Goal: Task Accomplishment & Management: Manage account settings

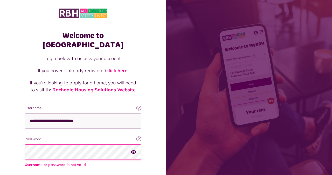
scroll to position [32, 0]
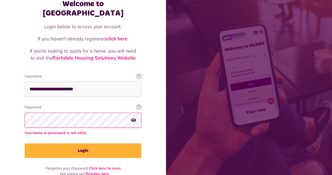
click at [25, 144] on button "Login" at bounding box center [83, 151] width 117 height 15
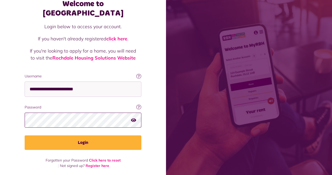
scroll to position [24, 0]
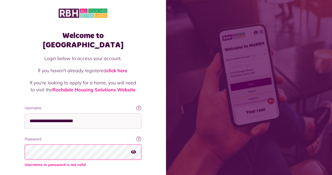
click at [135, 150] on icon "button" at bounding box center [133, 152] width 5 height 5
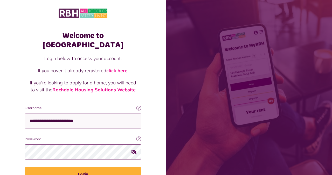
click at [25, 168] on button "Login" at bounding box center [83, 175] width 117 height 15
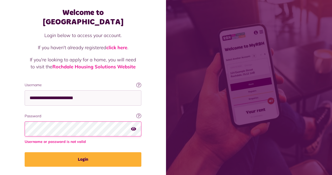
scroll to position [32, 0]
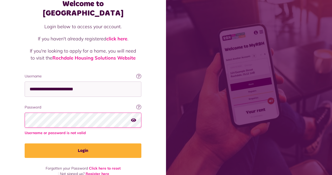
click at [25, 144] on button "Login" at bounding box center [83, 151] width 117 height 15
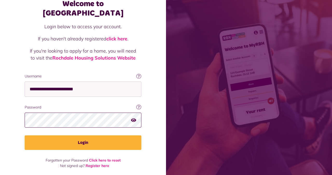
scroll to position [24, 0]
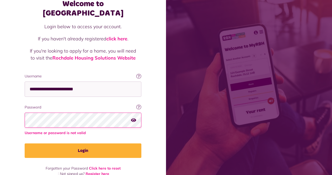
scroll to position [31, 0]
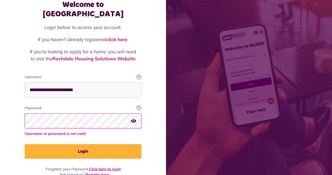
click at [110, 167] on link "Click here to reset" at bounding box center [105, 169] width 32 height 5
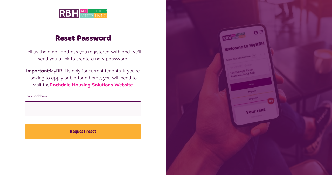
click at [86, 115] on input "Email address" at bounding box center [83, 109] width 117 height 15
type input "**********"
click at [25, 125] on button "Request reset" at bounding box center [83, 132] width 117 height 15
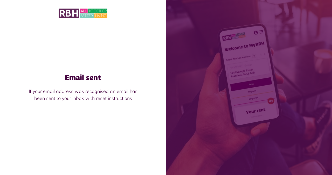
click at [63, 14] on img at bounding box center [83, 13] width 49 height 11
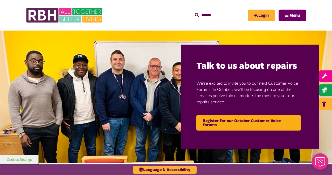
click at [285, 18] on button "Menu" at bounding box center [293, 16] width 28 height 12
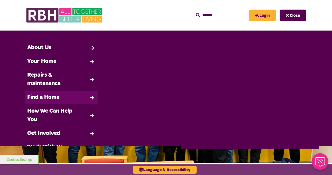
click at [40, 92] on link "Find a Home" at bounding box center [61, 98] width 73 height 14
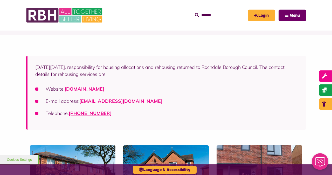
click at [293, 20] on button "Menu" at bounding box center [293, 16] width 28 height 12
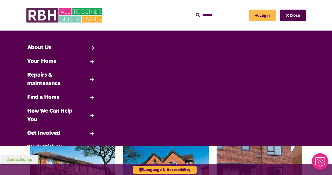
click at [262, 15] on link "Login" at bounding box center [262, 16] width 27 height 12
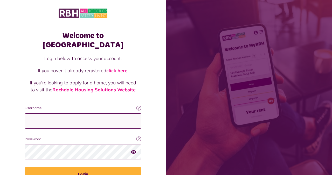
click at [99, 114] on input "Username" at bounding box center [83, 121] width 117 height 15
type input "**********"
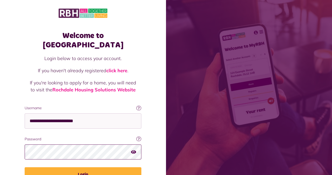
click at [25, 168] on button "Login" at bounding box center [83, 175] width 117 height 15
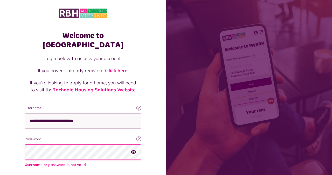
click at [80, 13] on img at bounding box center [83, 13] width 49 height 11
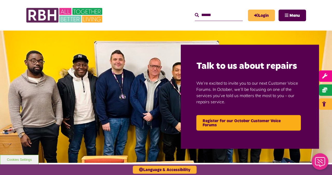
click at [259, 14] on link "Login" at bounding box center [261, 16] width 27 height 12
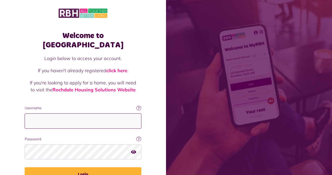
click at [72, 114] on input "Username" at bounding box center [83, 121] width 117 height 15
